Goal: Register for event/course

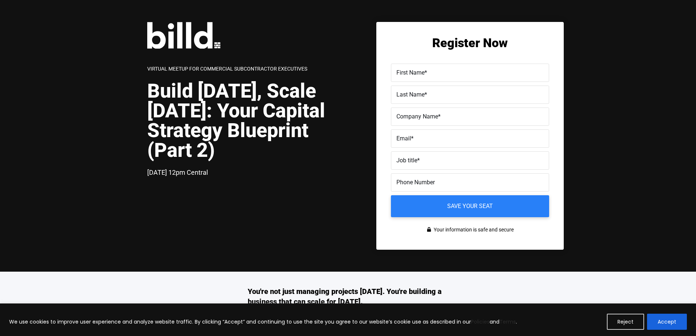
click at [404, 69] on span "First Name" at bounding box center [410, 72] width 28 height 7
click at [404, 69] on input "First Name *" at bounding box center [470, 73] width 158 height 18
click at [404, 77] on input "First Name *" at bounding box center [470, 73] width 158 height 18
type input "Ashleigh"
type input "[PERSON_NAME]"
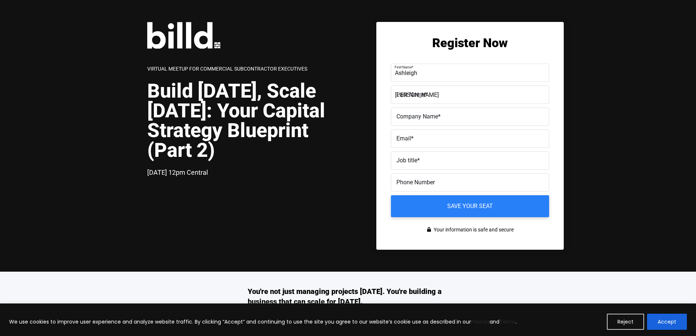
type input "[PERSON_NAME] Iron Works, Inc"
type input "[PHONE_NUMBER]"
click at [429, 138] on label "Email *" at bounding box center [469, 138] width 147 height 11
click at [429, 138] on input "Email *" at bounding box center [470, 138] width 158 height 18
type input "[EMAIL_ADDRESS][DOMAIN_NAME]"
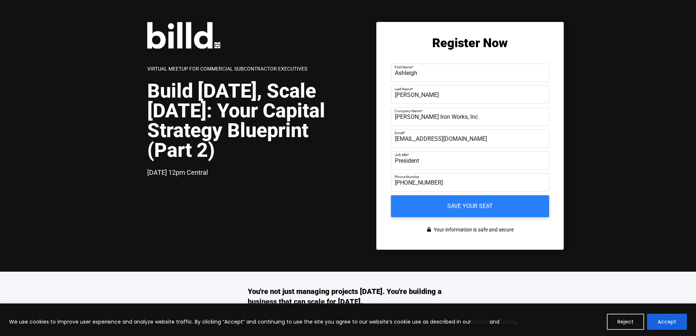
type input "President"
drag, startPoint x: 449, startPoint y: 183, endPoint x: 349, endPoint y: 182, distance: 100.1
click at [350, 182] on div "Virtual Meetup for Commercial Subcontractor Executives Build [DATE], Scale [DAT…" at bounding box center [355, 136] width 416 height 228
type input "[PHONE_NUMBER]"
click at [447, 209] on input "Save your seat" at bounding box center [470, 206] width 166 height 23
